Goal: Answer question/provide support

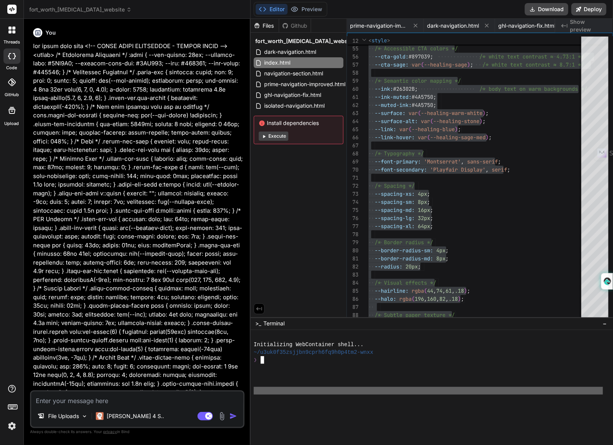
scroll to position [0, 141]
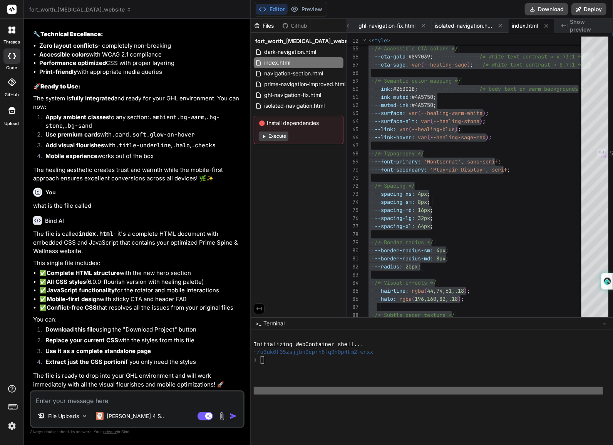
click at [77, 398] on textarea at bounding box center [137, 399] width 212 height 14
type textarea "c"
type textarea "x"
type textarea "ca"
type textarea "x"
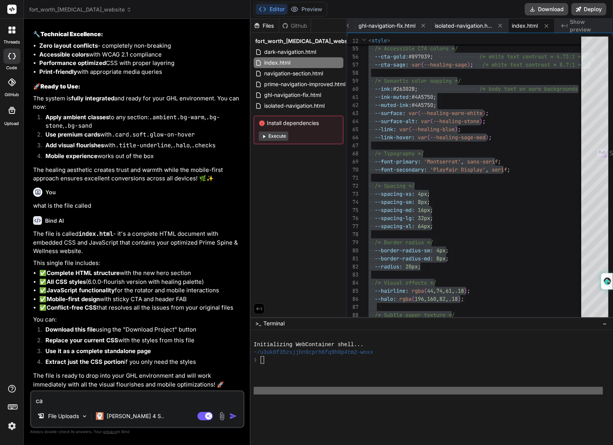
type textarea "can"
type textarea "x"
type textarea "can"
type textarea "x"
type textarea "can y"
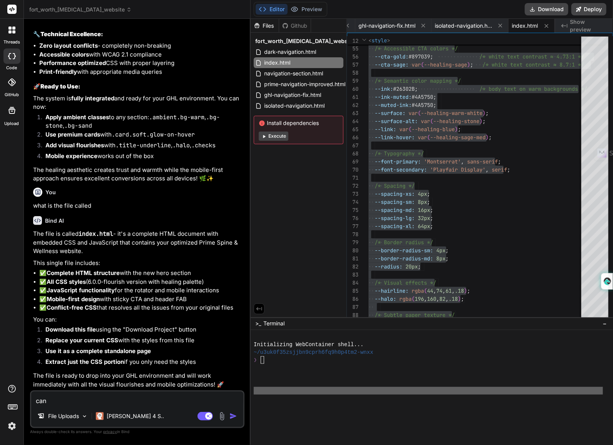
type textarea "x"
type textarea "can yo"
type textarea "x"
type textarea "can you"
type textarea "x"
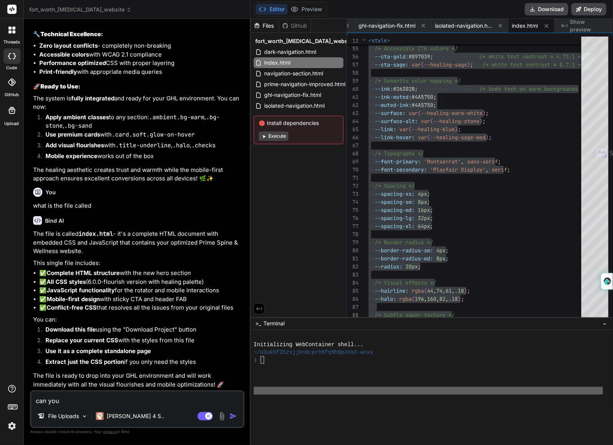
type textarea "can you"
type textarea "x"
type textarea "can you p"
type textarea "x"
type textarea "can you pl"
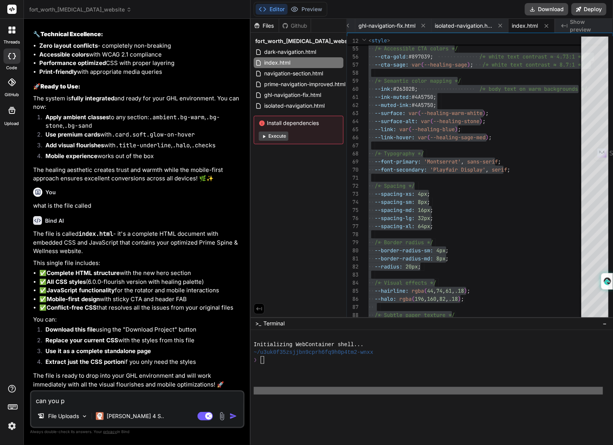
type textarea "x"
type textarea "can you ple"
type textarea "x"
type textarea "can you plea"
type textarea "x"
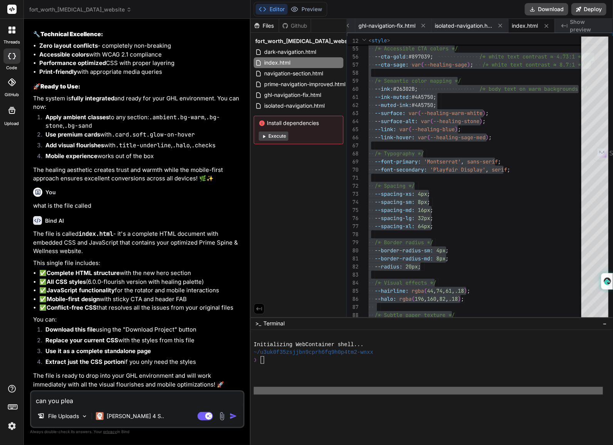
type textarea "can you pleas"
type textarea "x"
type textarea "can you please"
type textarea "x"
type textarea "can you please"
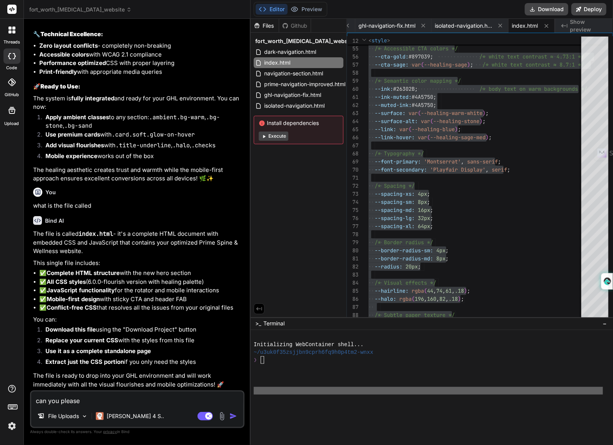
type textarea "x"
type textarea "can you please m"
type textarea "x"
type textarea "can you please ma"
type textarea "x"
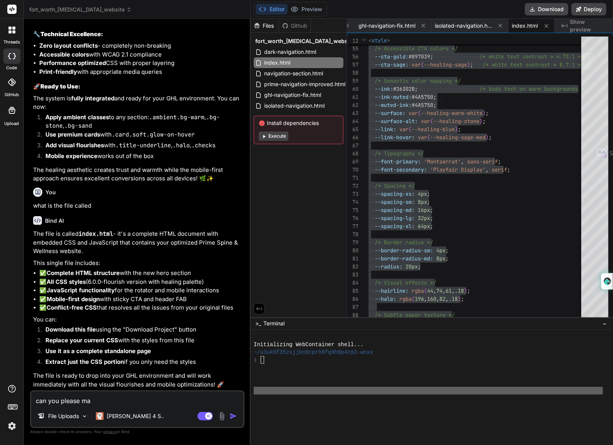
type textarea "can you please mak"
type textarea "x"
type textarea "can you please make"
type textarea "x"
type textarea "can you please make"
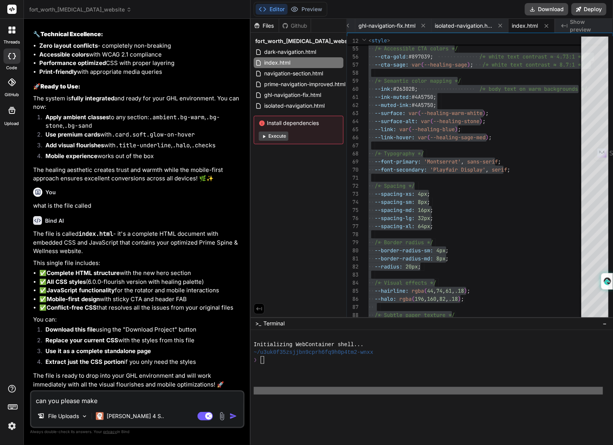
type textarea "x"
type textarea "can you please make s"
type textarea "x"
type textarea "can you please make su"
type textarea "x"
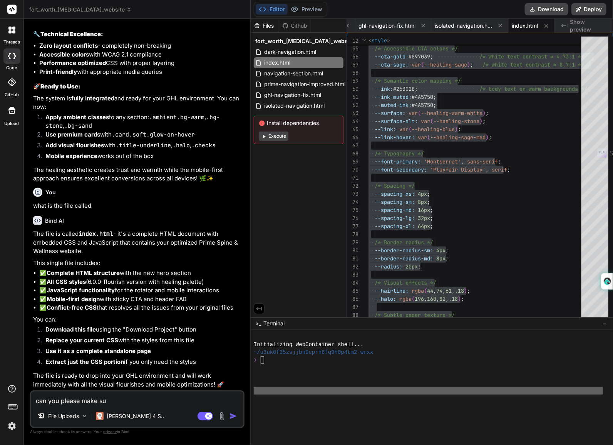
type textarea "can you please make sur"
type textarea "x"
type textarea "can you please make sure"
type textarea "x"
type textarea "can you please make sure"
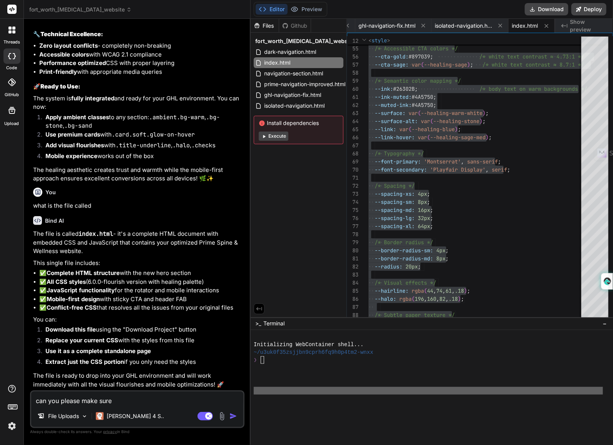
type textarea "x"
type textarea "can you please make sure i"
type textarea "x"
type textarea "can you please make sure it"
type textarea "x"
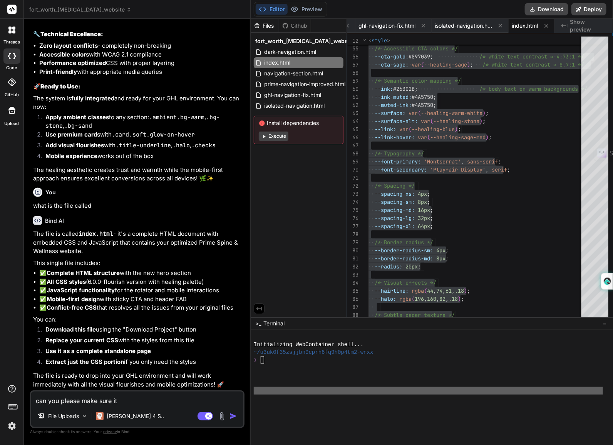
type textarea "can you please make sure it'"
type textarea "x"
type textarea "can you please make sure it's"
type textarea "x"
type textarea "can you please make sure it's"
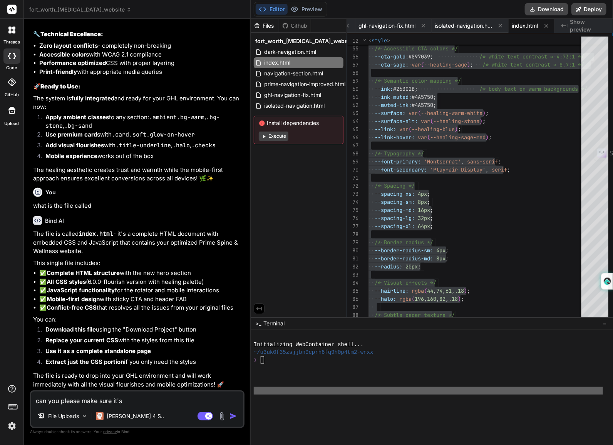
type textarea "x"
type textarea "can you please make sure it's c"
type textarea "x"
type textarea "can you please make sure it's cs"
type textarea "x"
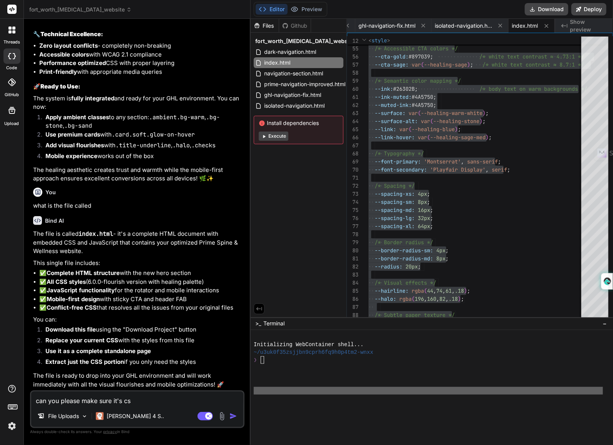
type textarea "can you please make sure it's css"
type textarea "x"
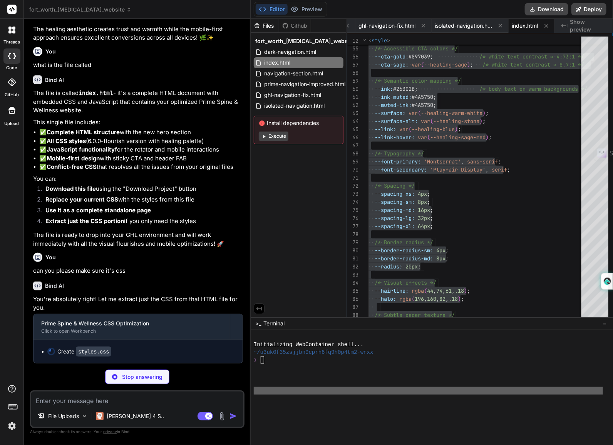
scroll to position [15562, 0]
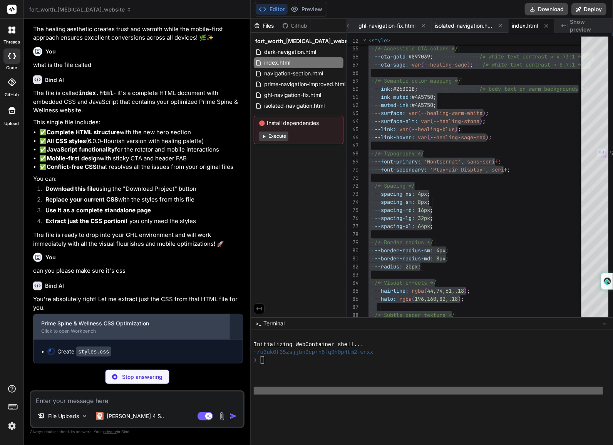
click at [103, 330] on div "Click to open Workbench" at bounding box center [131, 331] width 181 height 6
type textarea "x"
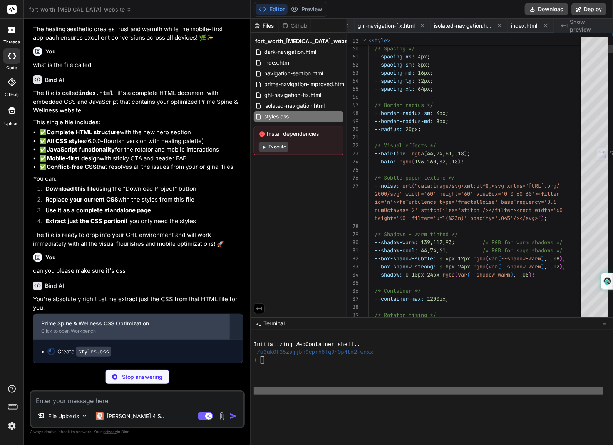
scroll to position [0, 186]
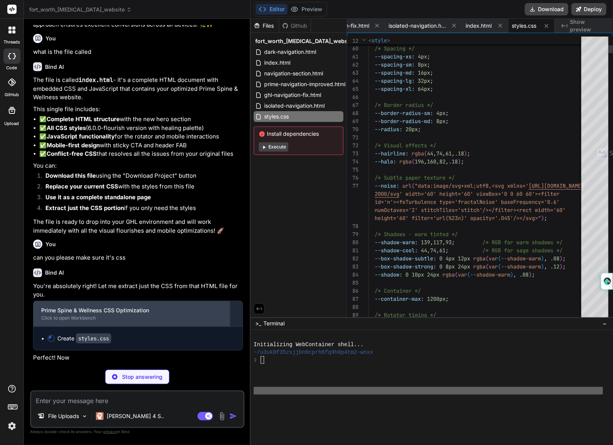
type textarea "x"
type textarea "}"
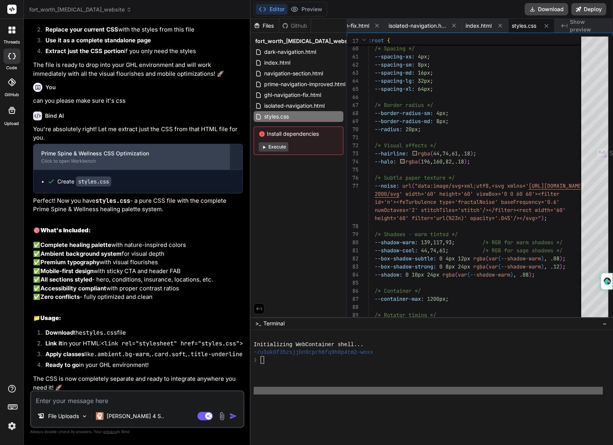
type textarea "x"
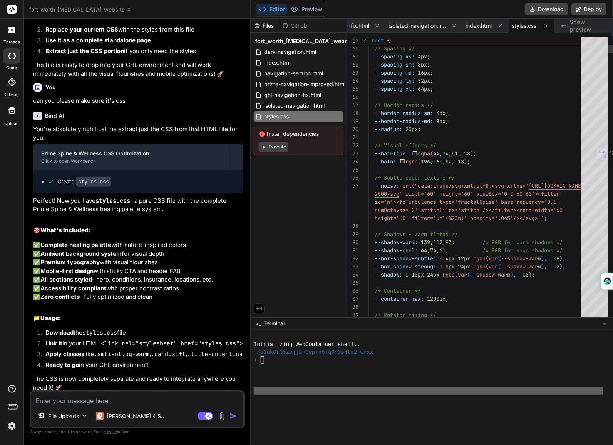
scroll to position [0, 0]
type textarea "/* =================================================================== PRIME SP…"
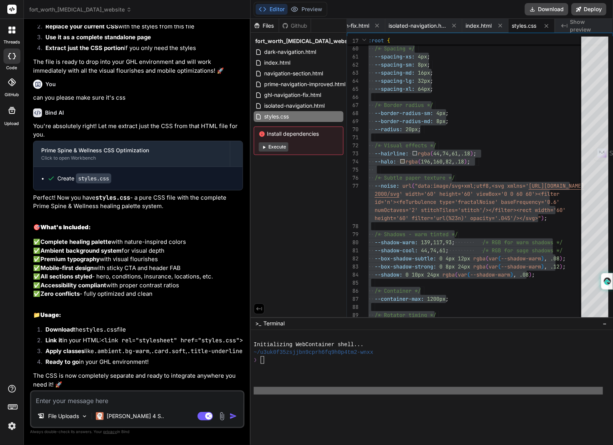
scroll to position [15800, 0]
click at [201, 238] on p "✅ Complete healing palette with nature-inspired colors ✅ Ambient background sys…" at bounding box center [138, 268] width 210 height 61
click at [78, 270] on p "✅ Complete healing palette with nature-inspired colors ✅ Ambient background sys…" at bounding box center [138, 268] width 210 height 61
paste textarea "Lo ipsumd. Sit'am conse, adi elit seddoei te incidid utl etd. Mag'a eni admi ve…"
type textarea "Lo ipsumd. Sit'am conse, adi elit seddoei te incidid utl etd. Mag'a eni admi ve…"
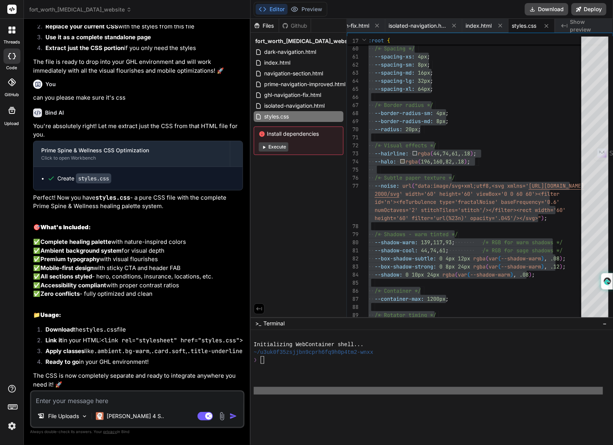
type textarea "x"
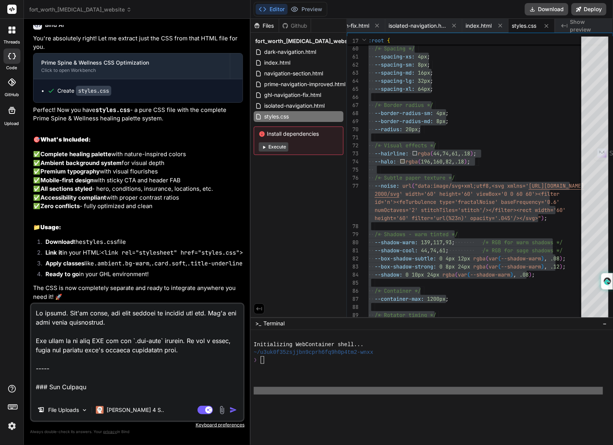
scroll to position [18296, 0]
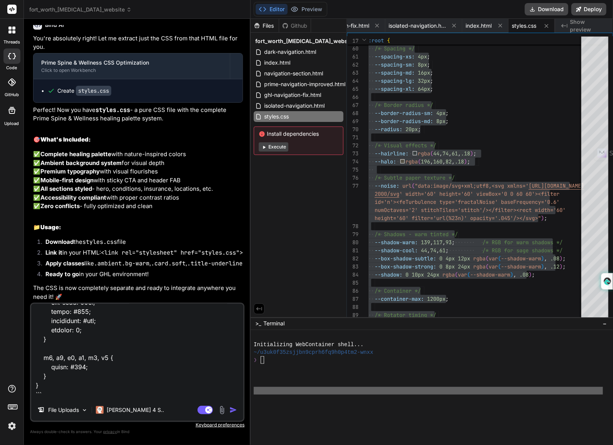
type textarea "Lo ipsumd. Sit'am conse, adi elit seddoei te incidid utl etd. Mag'a eni admi ve…"
click at [225, 6] on div "fort_worth_[MEDICAL_DATA]_website" at bounding box center [137, 10] width 216 height 8
